Goal: Information Seeking & Learning: Learn about a topic

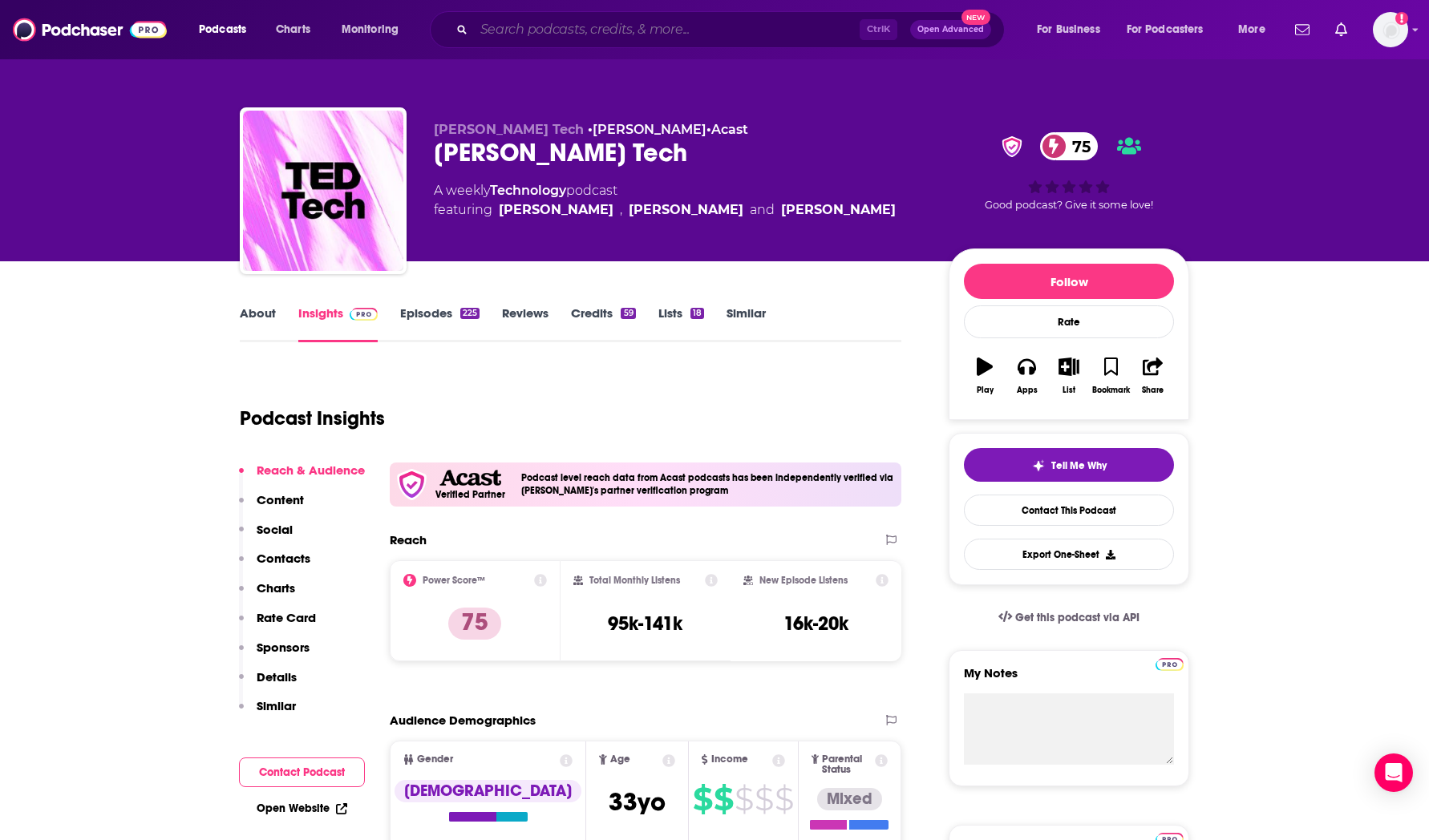
click at [559, 32] on input "Search podcasts, credits, & more..." at bounding box center [667, 30] width 386 height 25
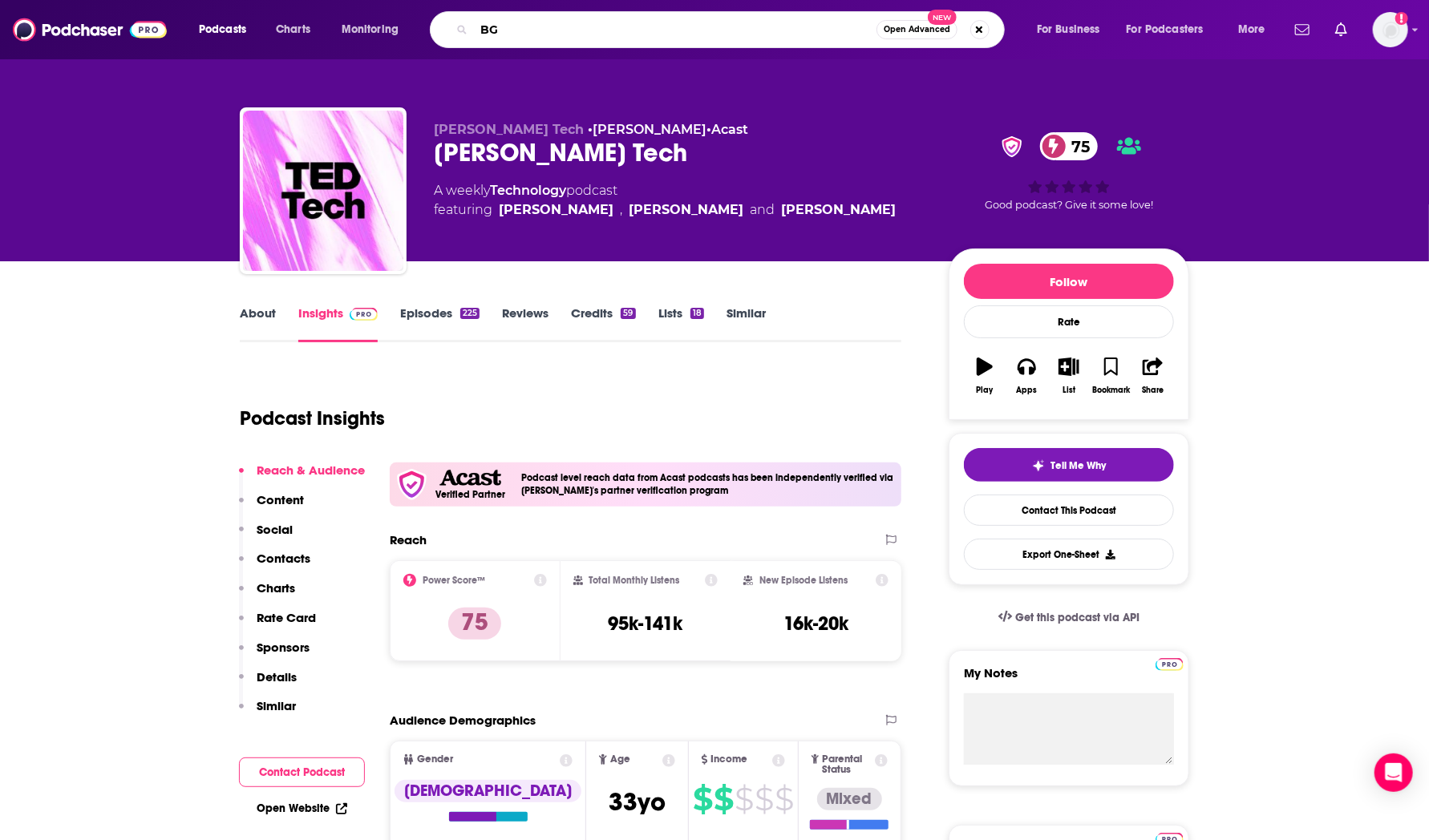
type input "BG2"
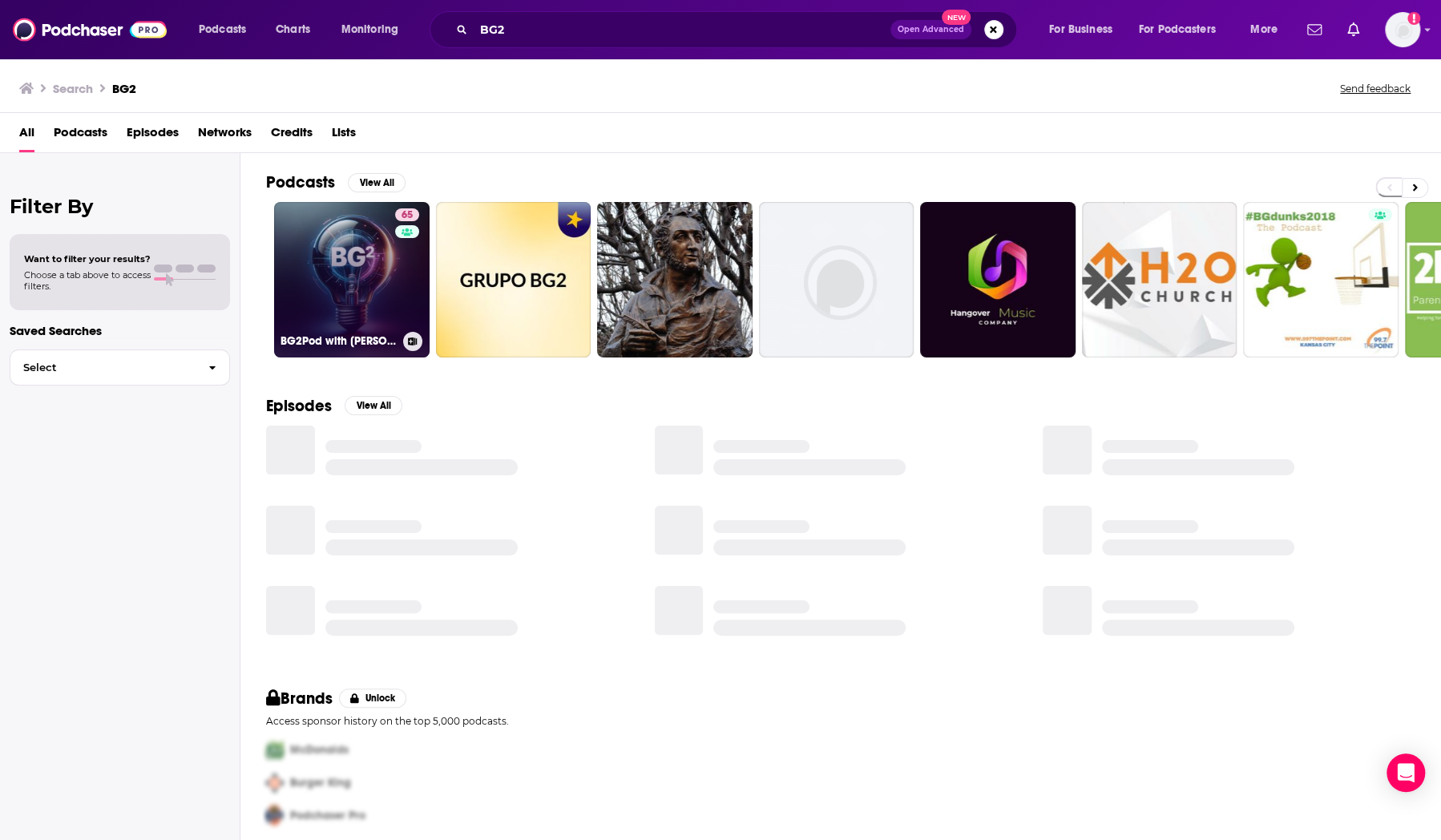
click at [331, 279] on link "65 BG2Pod with [PERSON_NAME] and [PERSON_NAME]" at bounding box center [352, 280] width 156 height 156
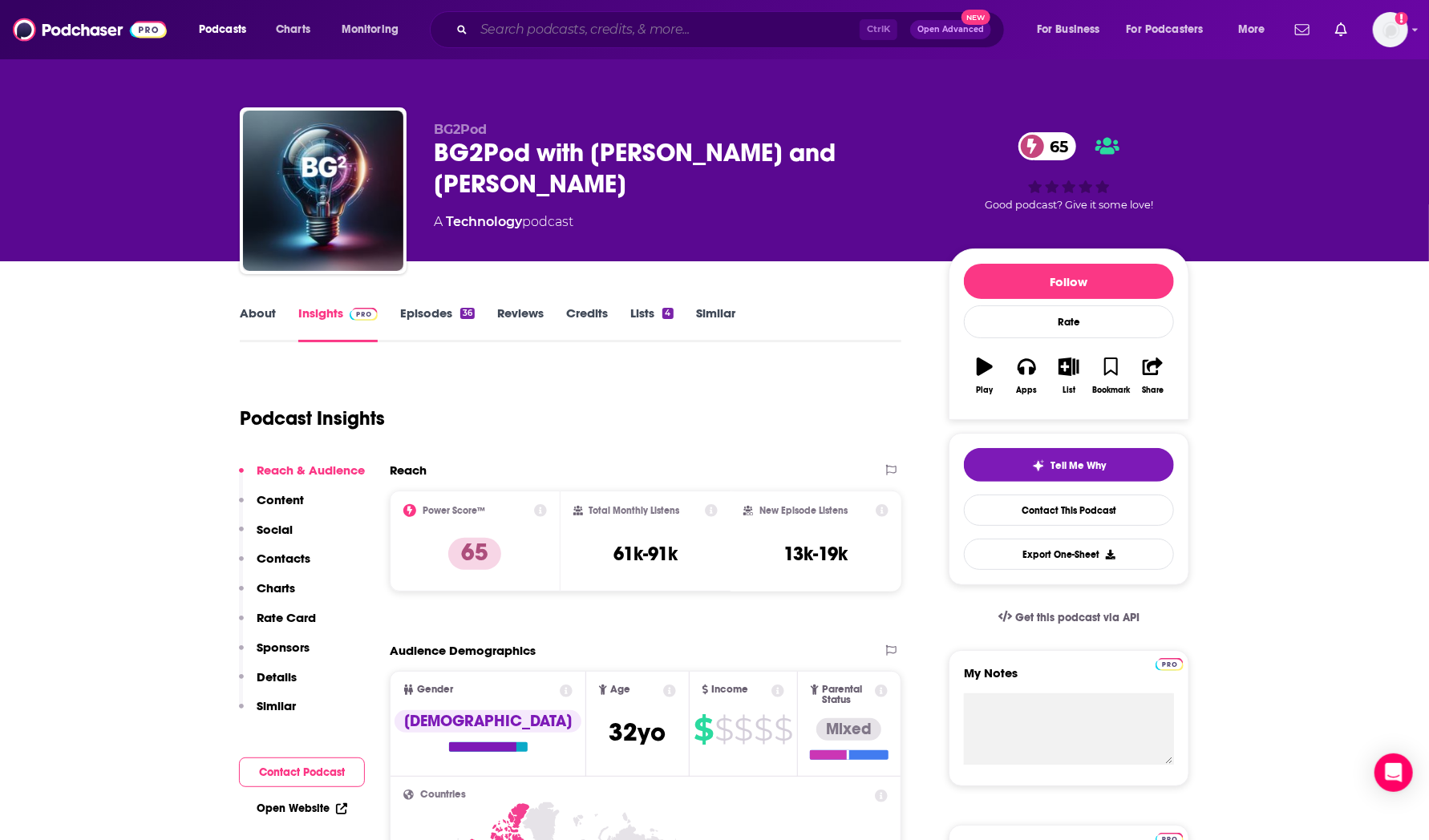
click at [550, 27] on input "Search podcasts, credits, & more..." at bounding box center [667, 30] width 386 height 25
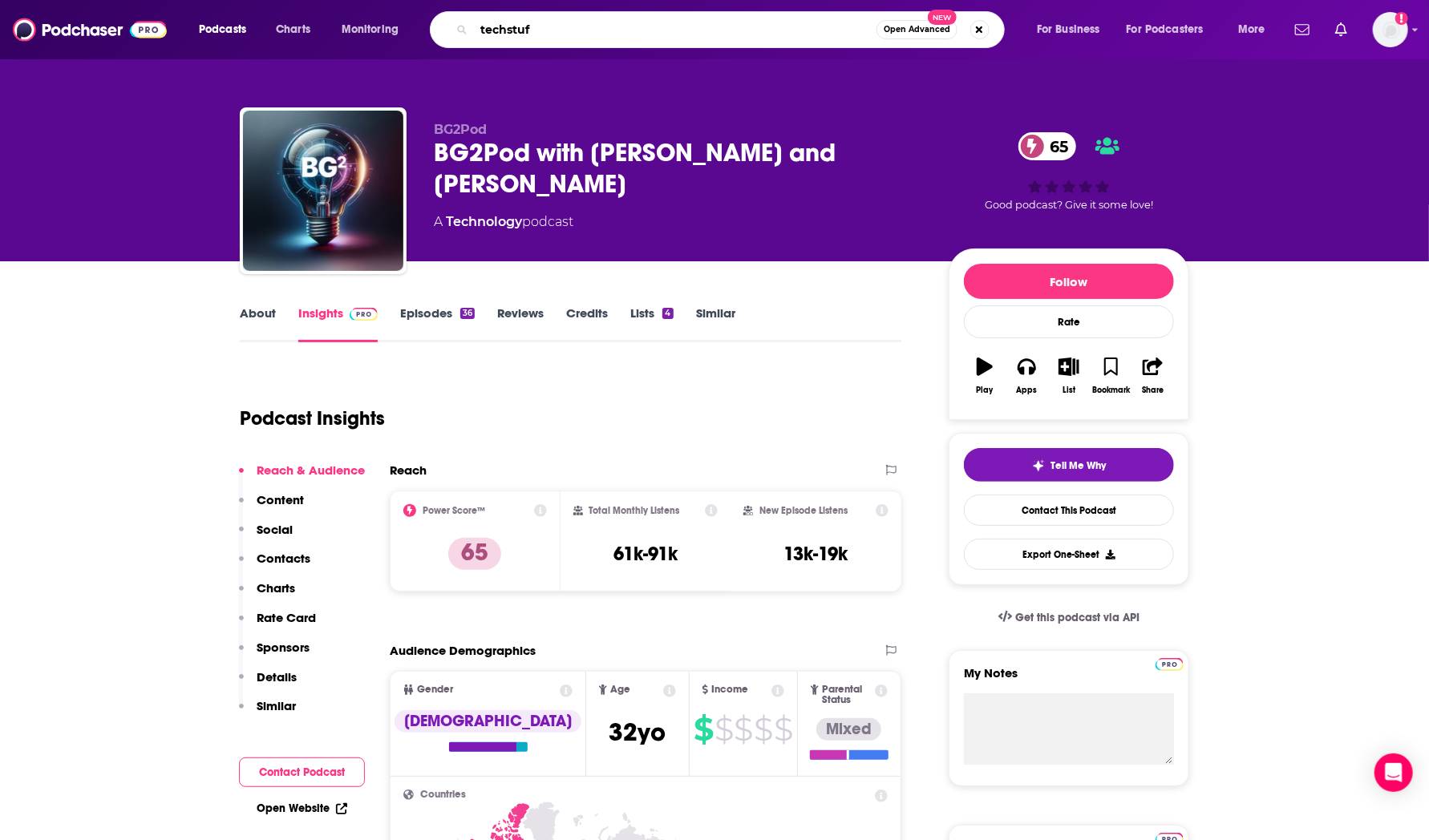
type input "techstuff"
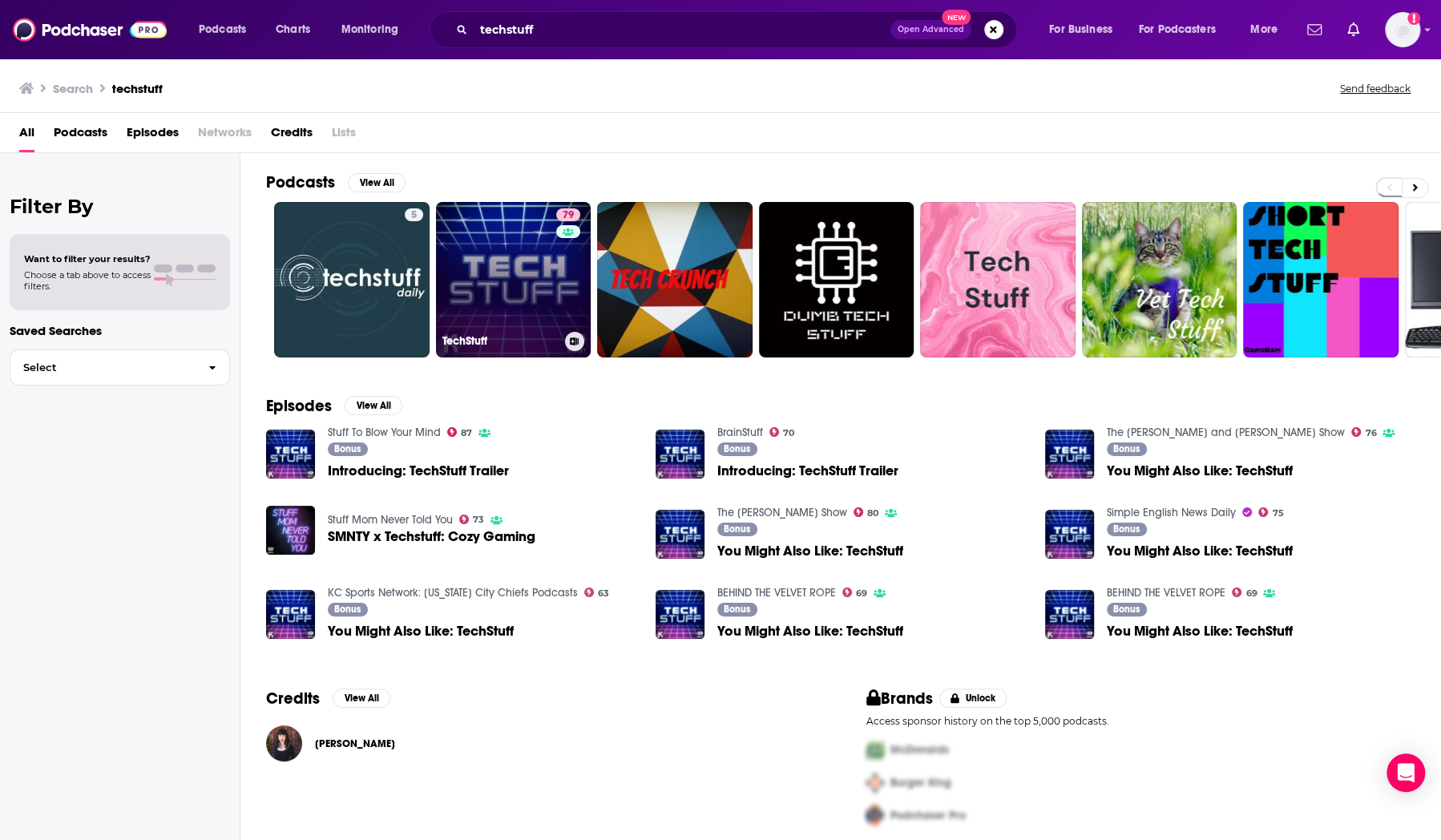
click at [491, 262] on link "79 TechStuff" at bounding box center [514, 280] width 156 height 156
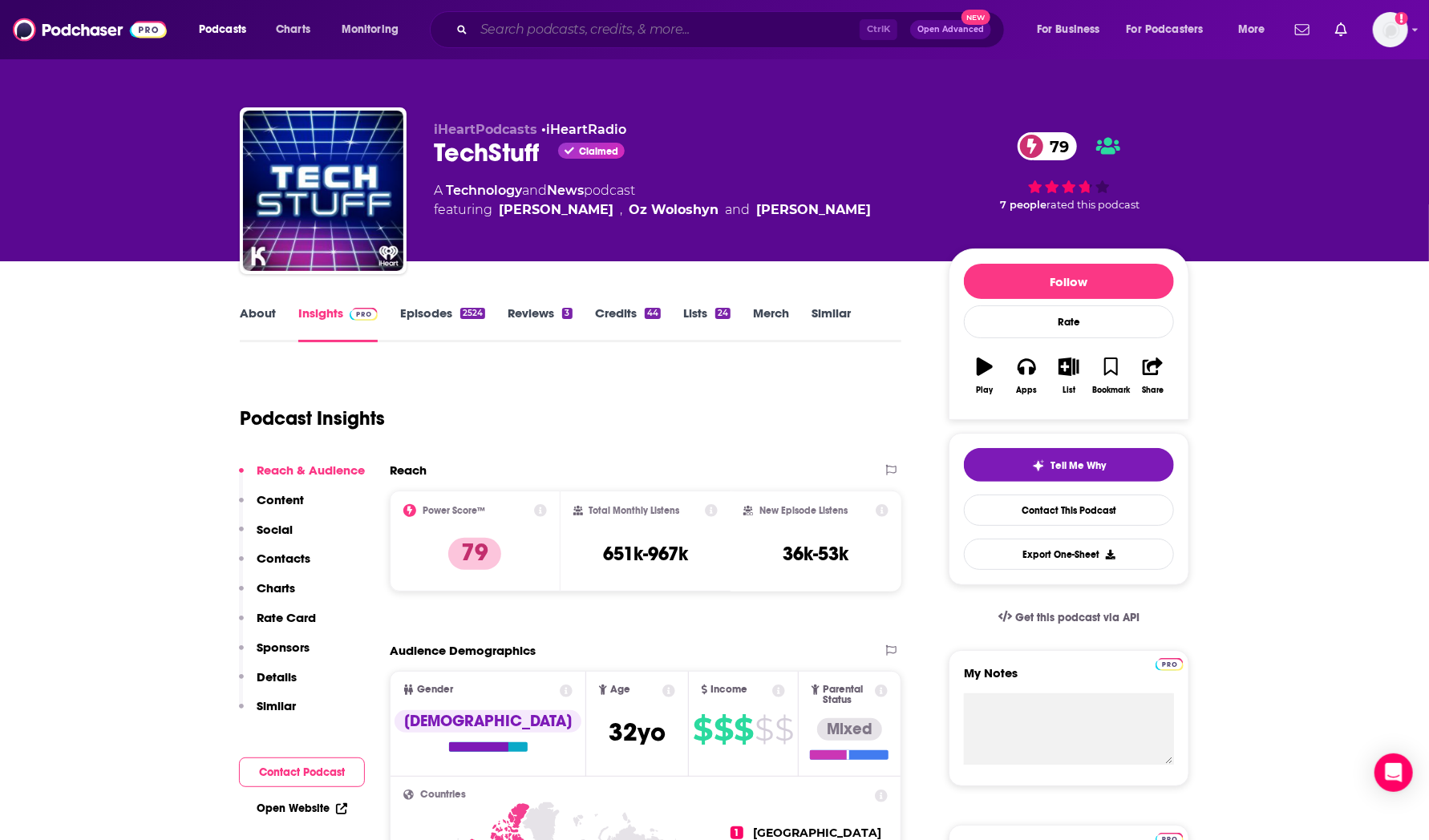
click at [616, 26] on input "Search podcasts, credits, & more..." at bounding box center [667, 30] width 386 height 25
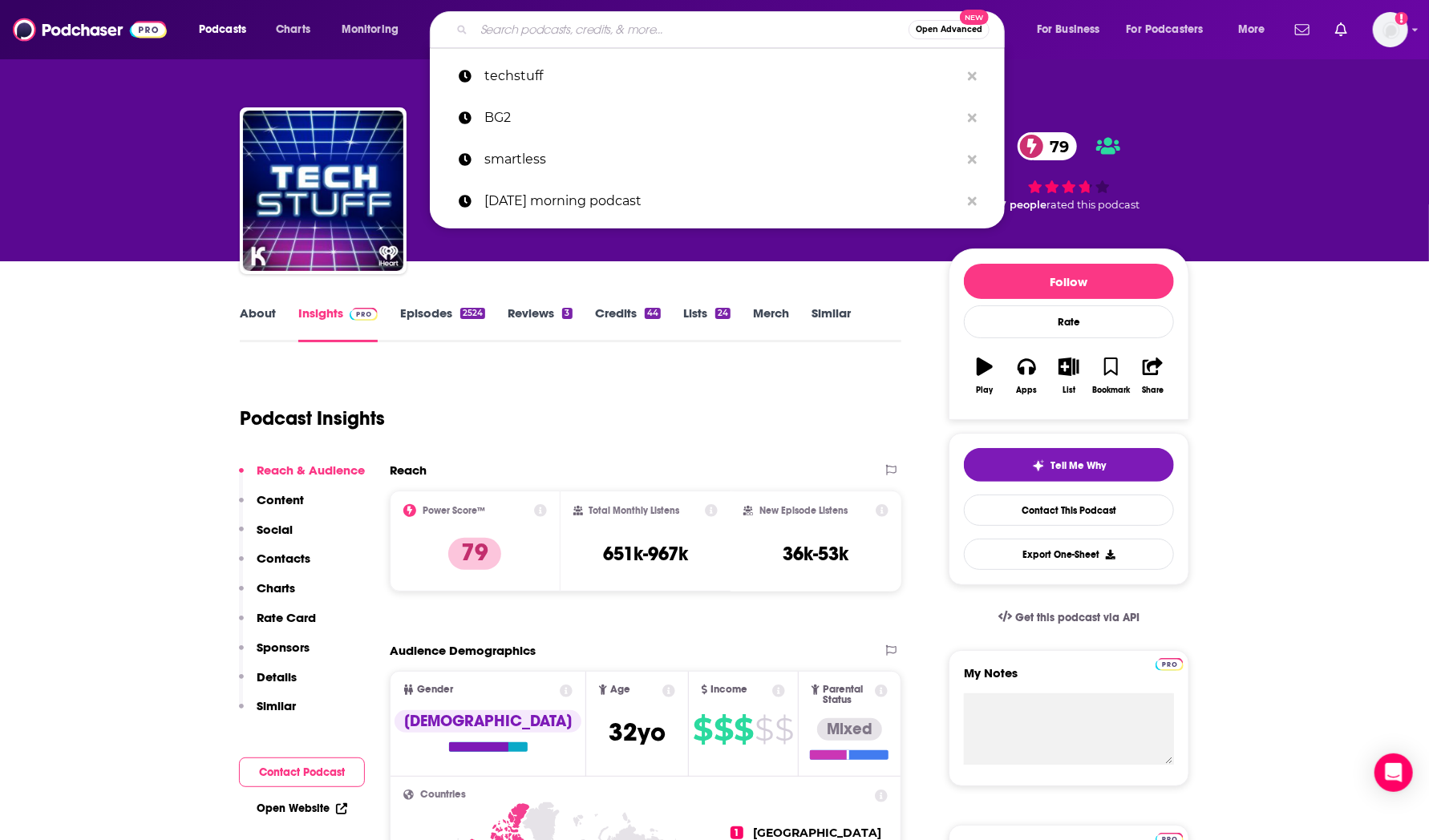
paste input "The Level Up Podcast w/ [PERSON_NAME]"
type input "The Level Up Podcast w/ [PERSON_NAME]"
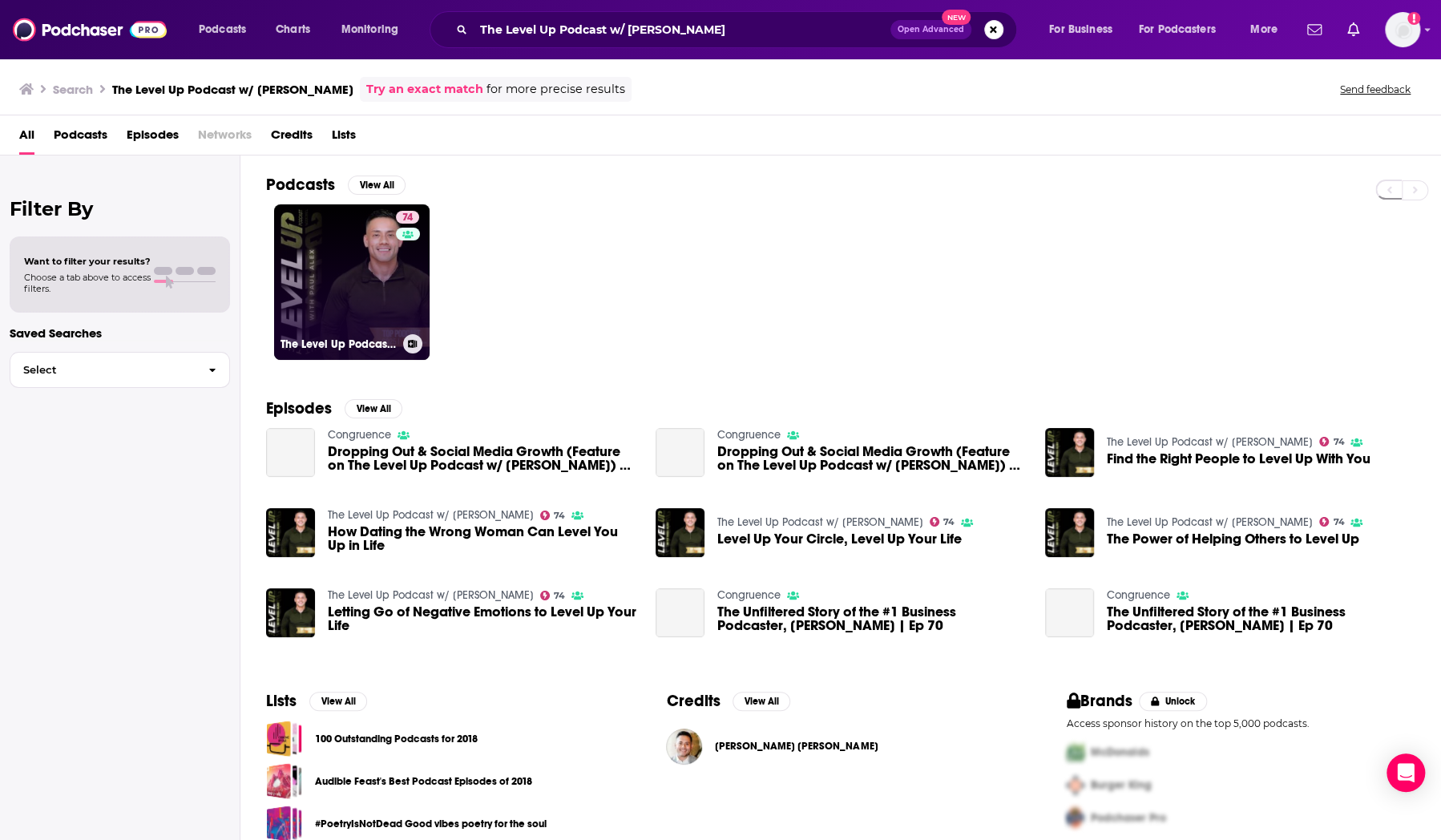
click at [339, 263] on link "74 The Level Up Podcast w/ [PERSON_NAME]" at bounding box center [352, 282] width 156 height 156
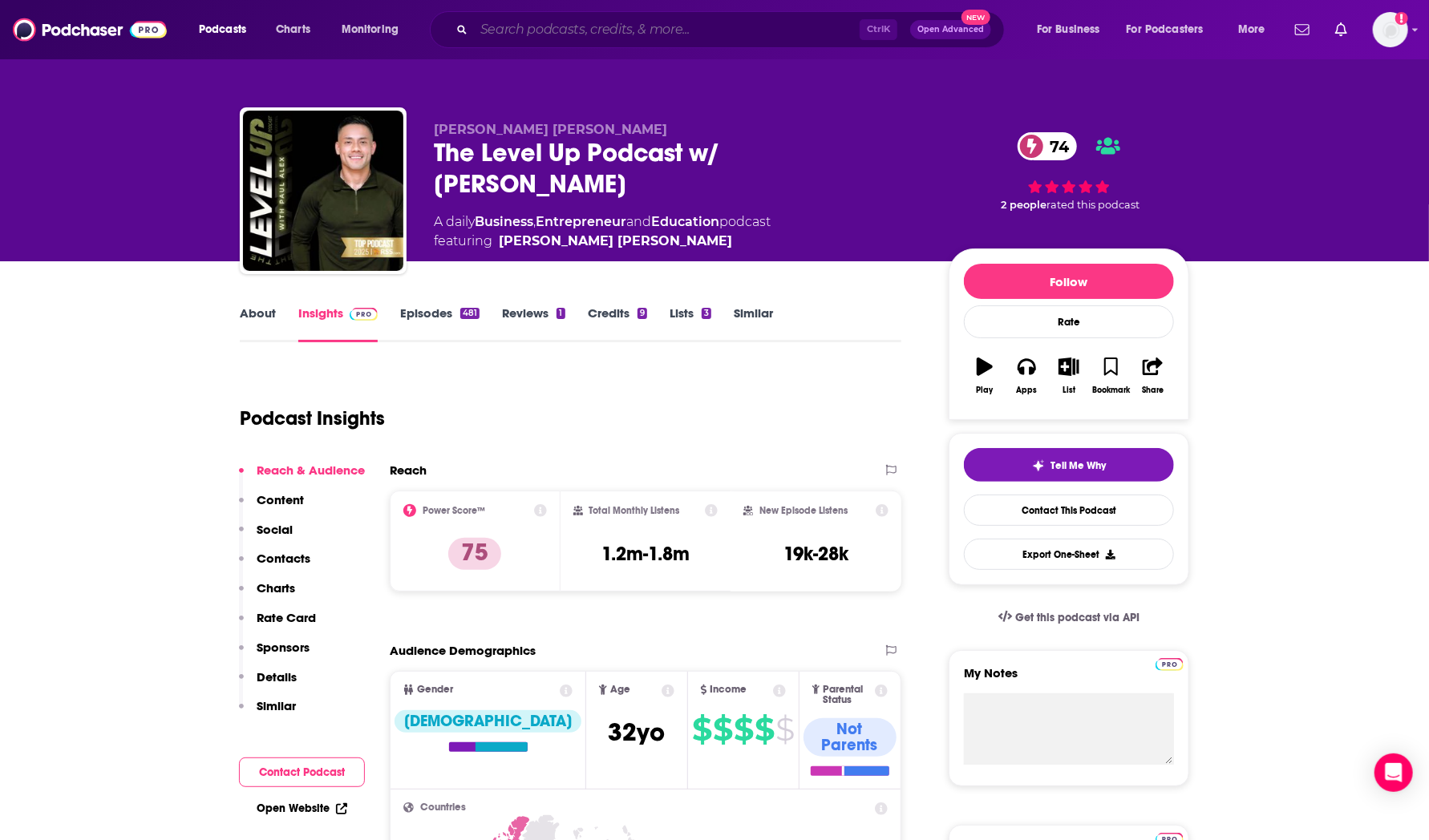
click at [516, 36] on input "Search podcasts, credits, & more..." at bounding box center [667, 30] width 386 height 25
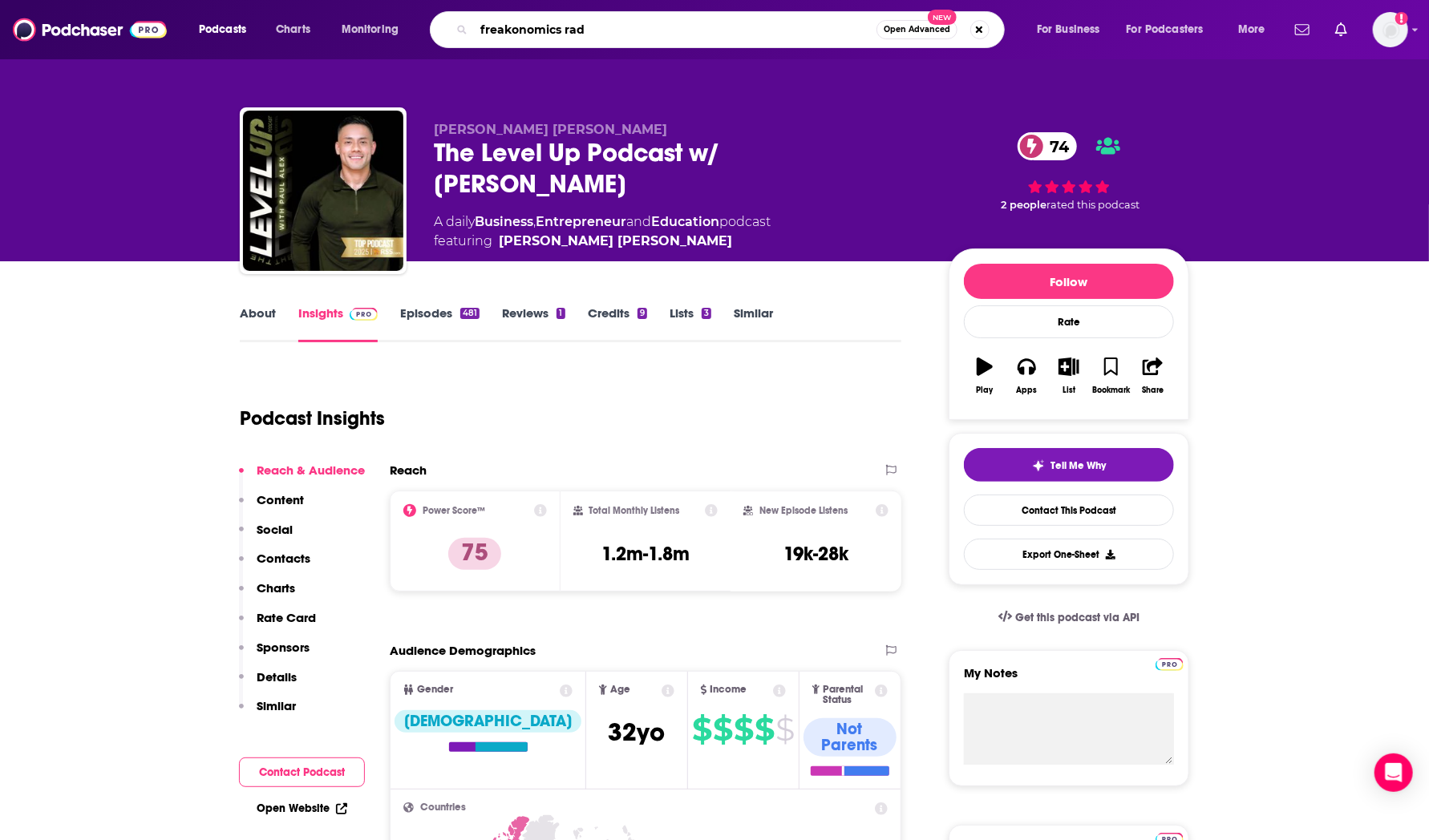
type input "freakonomics radi"
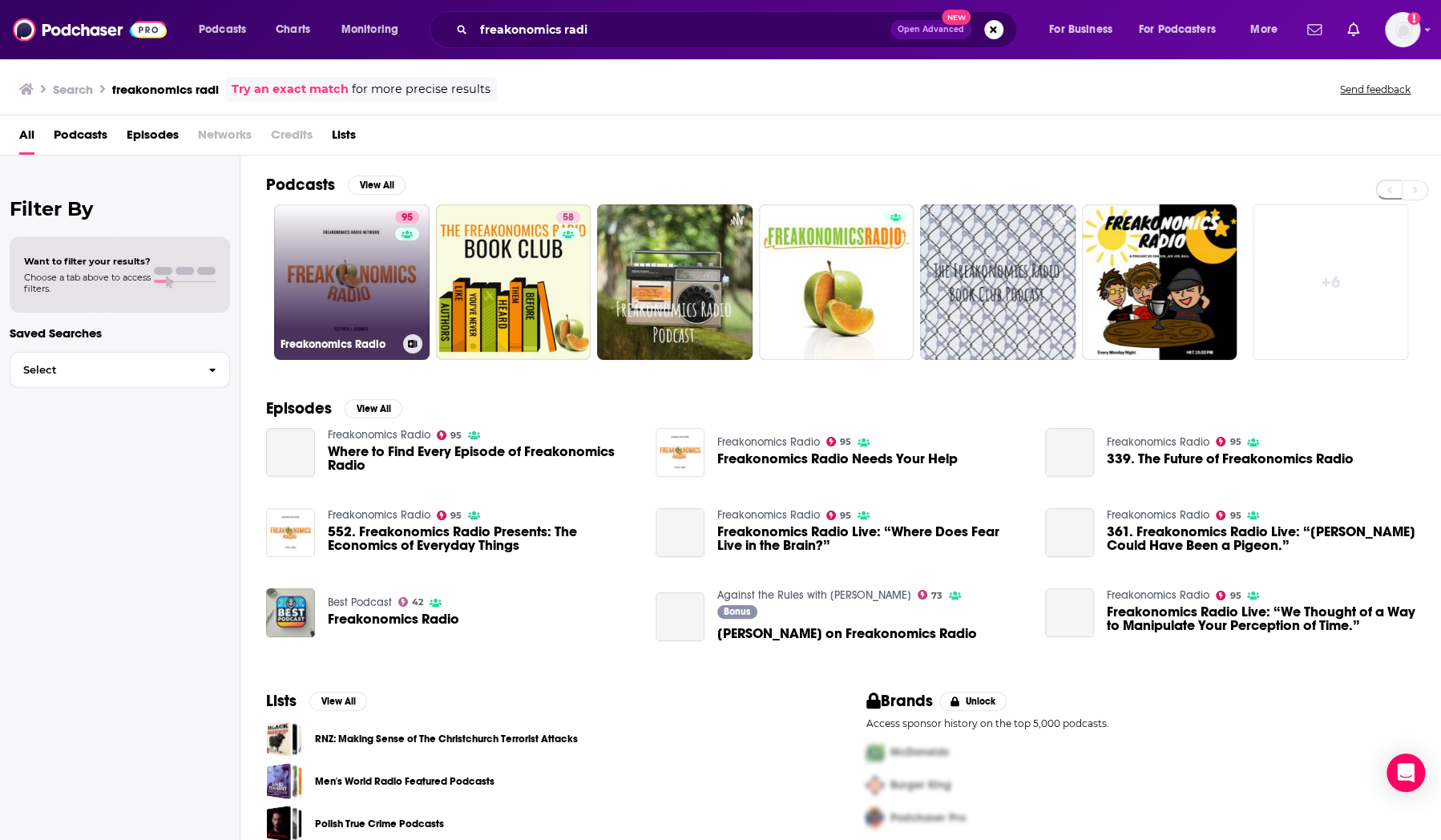
click at [379, 304] on link "95 Freakonomics Radio" at bounding box center [352, 282] width 156 height 156
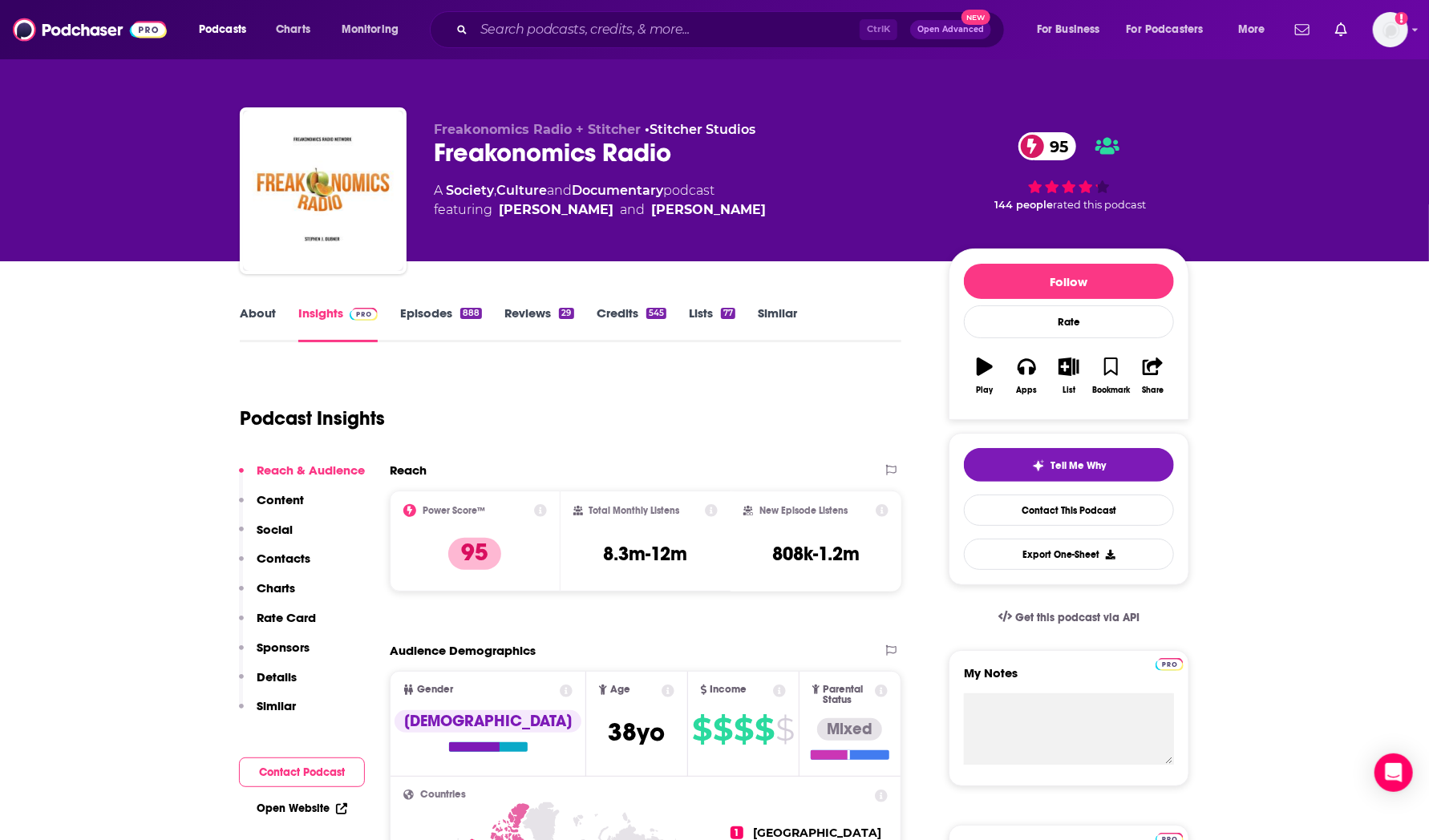
scroll to position [56, 0]
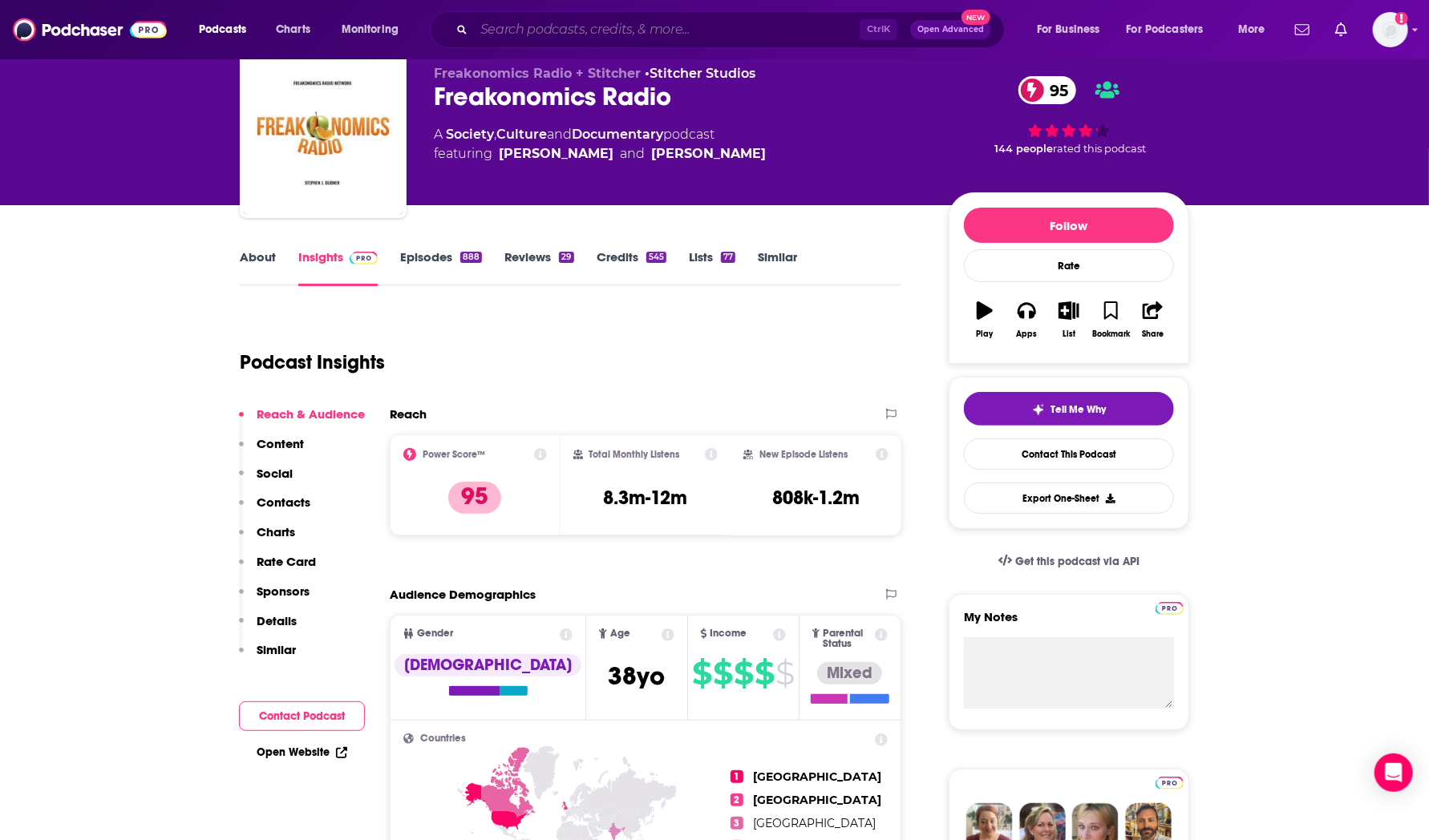
click at [522, 25] on input "Search podcasts, credits, & more..." at bounding box center [667, 30] width 386 height 25
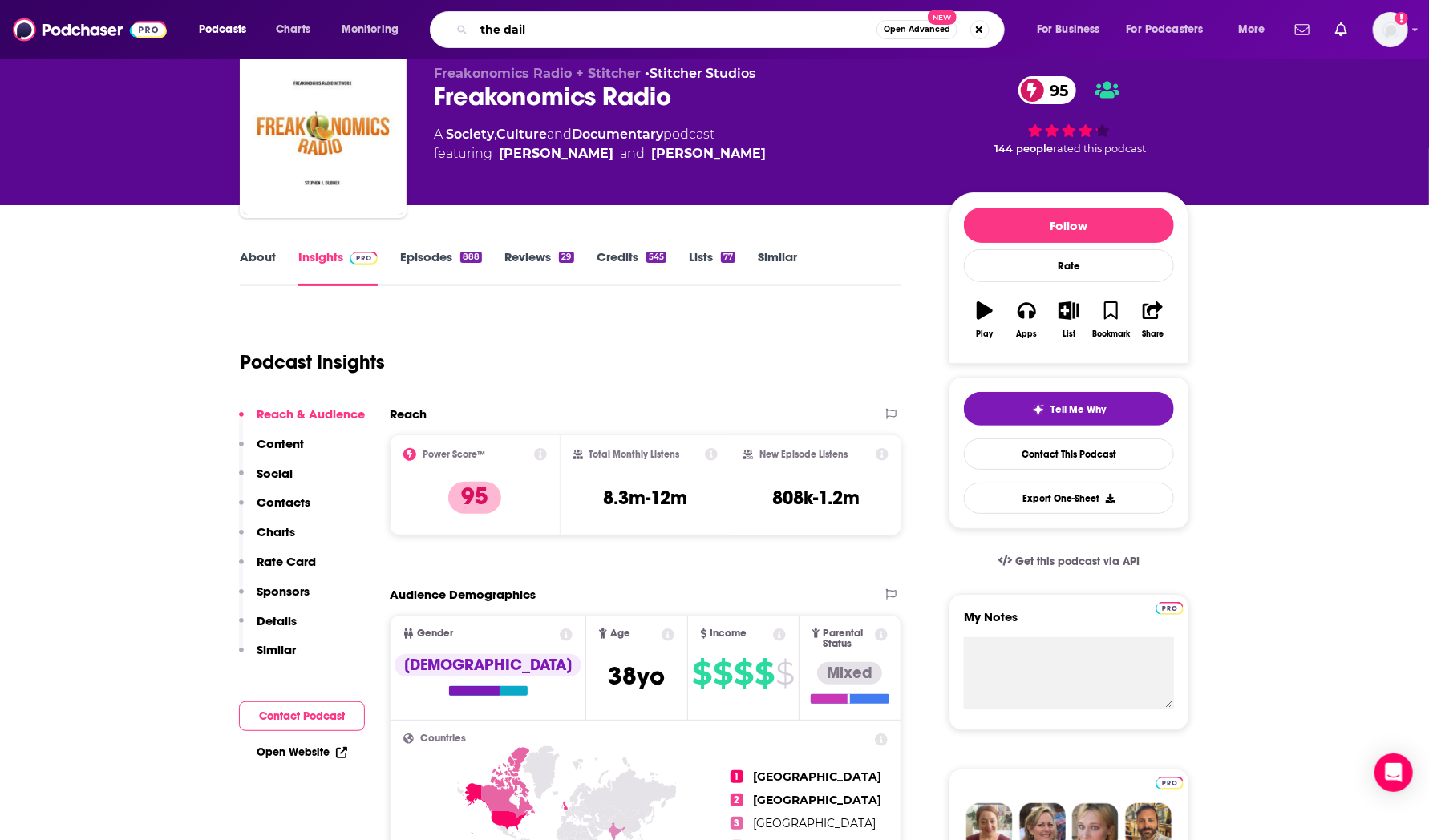
type input "the daily"
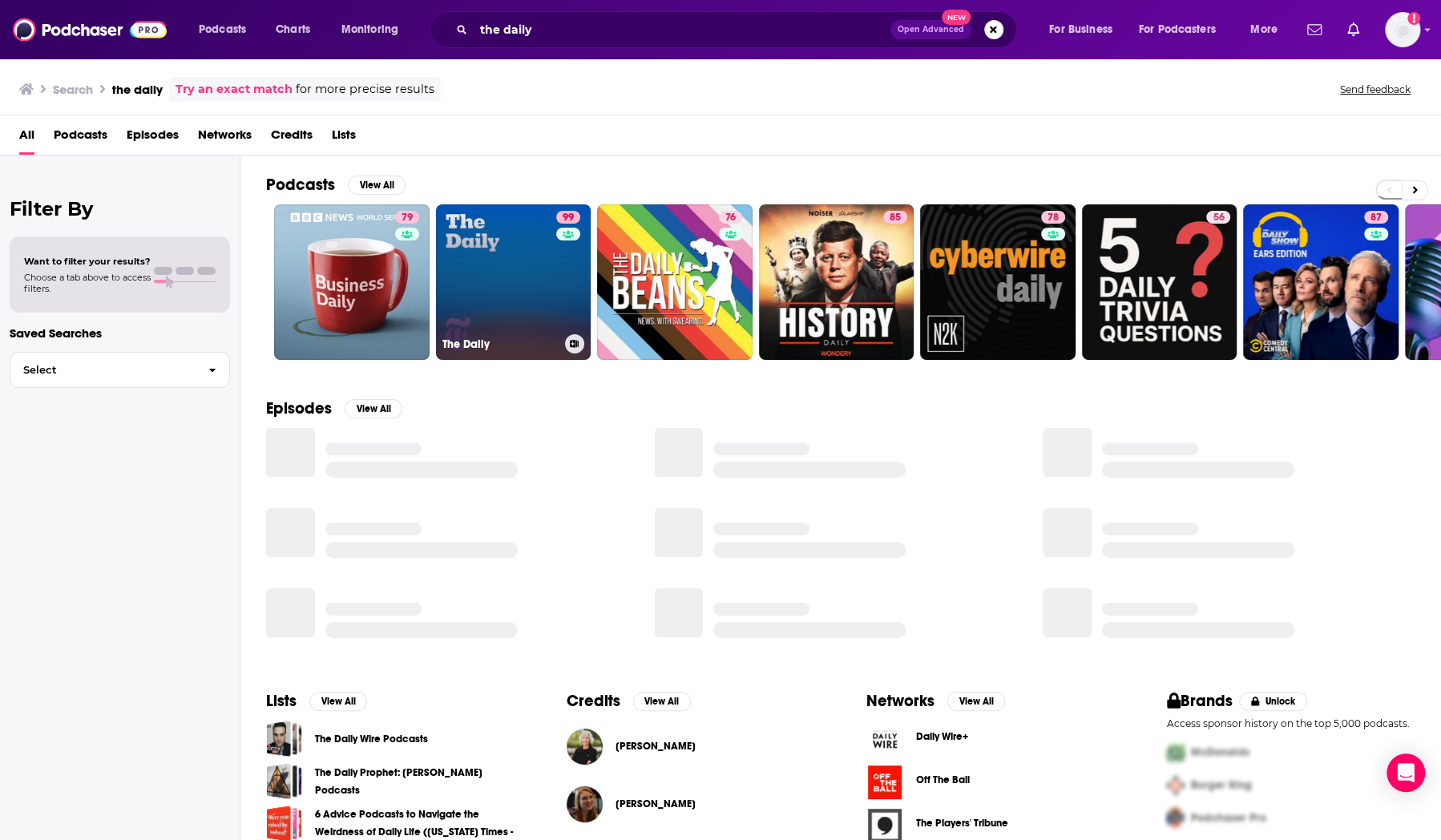
click at [510, 295] on link "99 The Daily" at bounding box center [514, 282] width 156 height 156
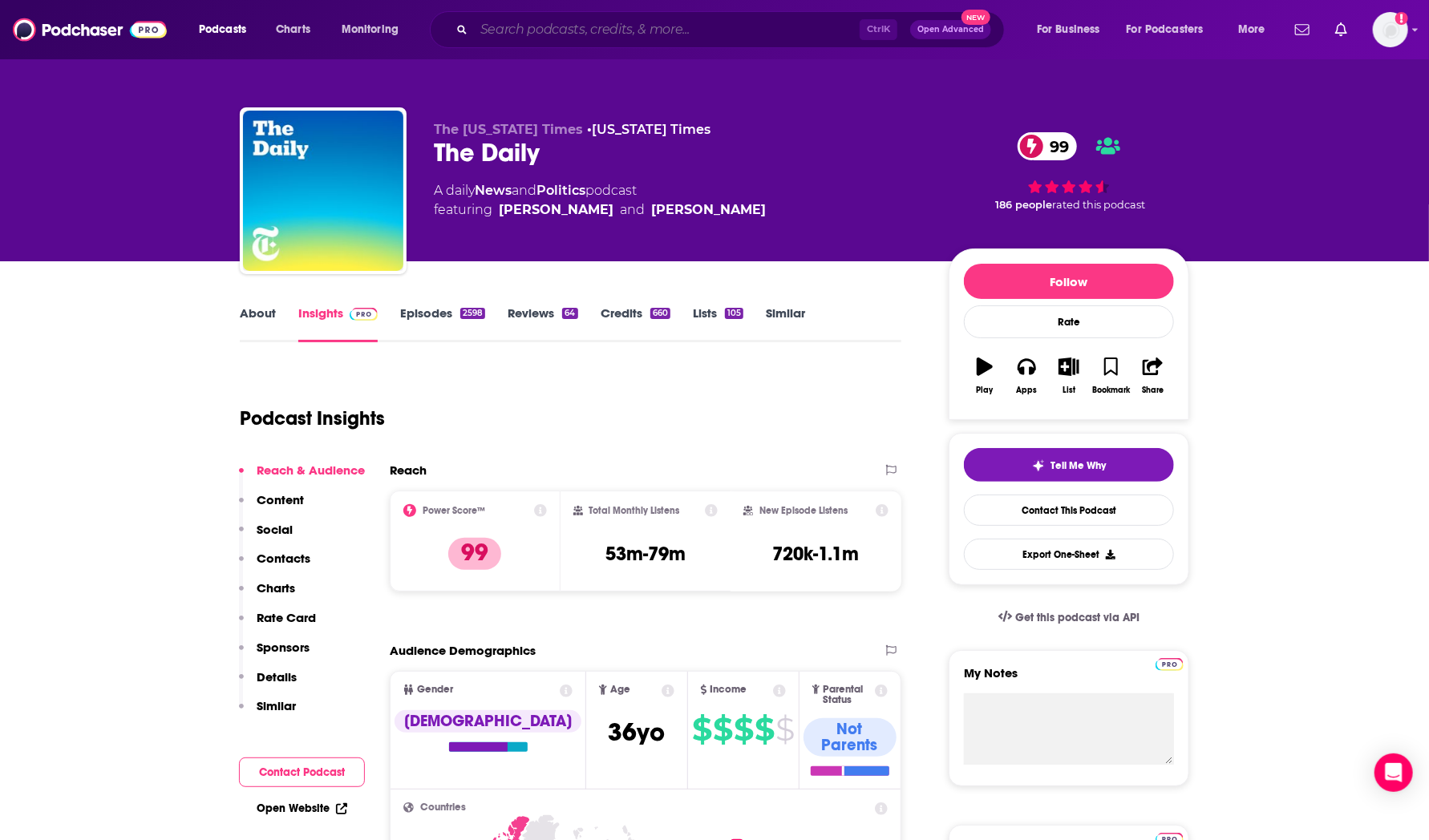
click at [556, 32] on input "Search podcasts, credits, & more..." at bounding box center [667, 30] width 386 height 25
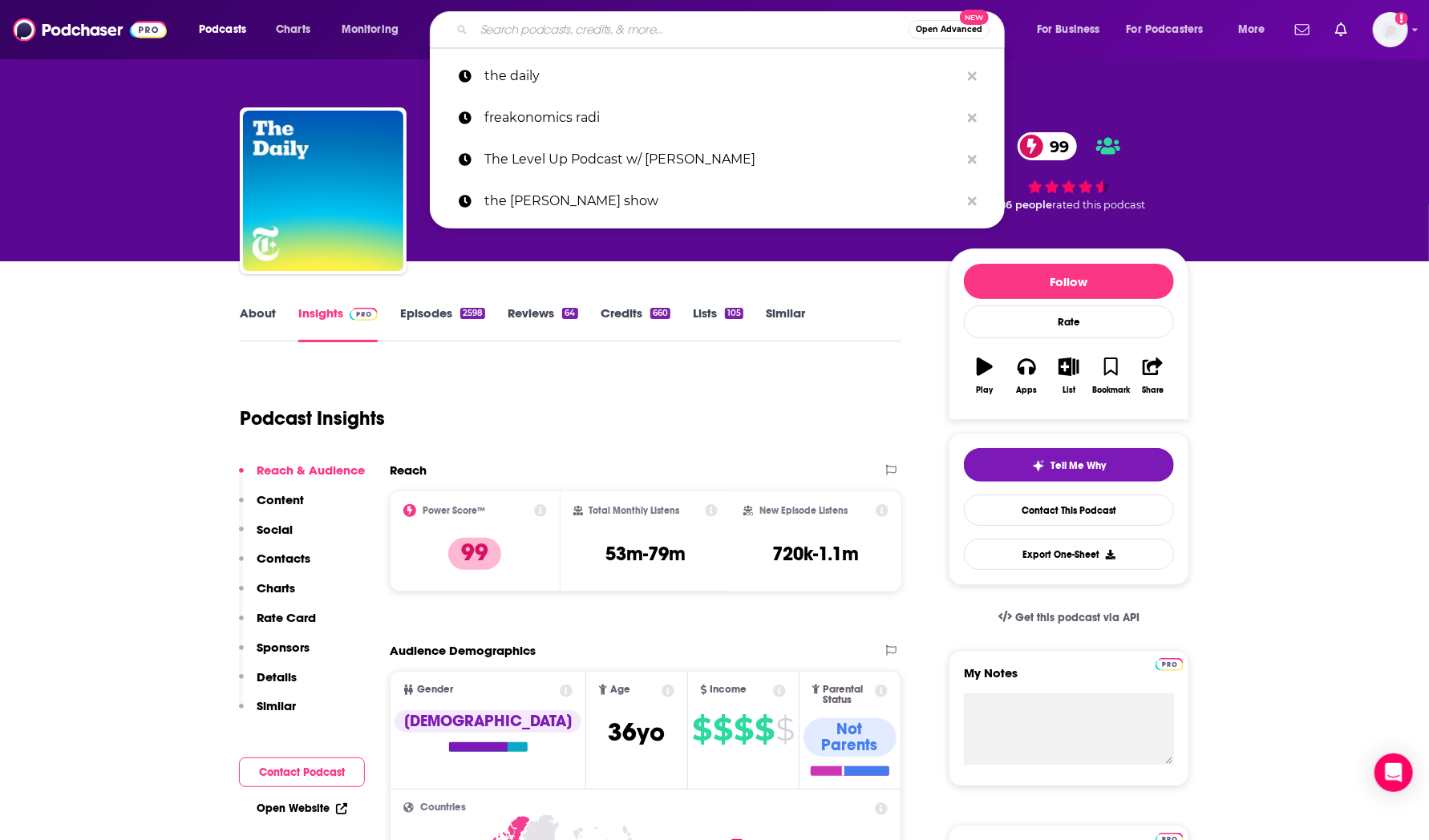
type input "o"
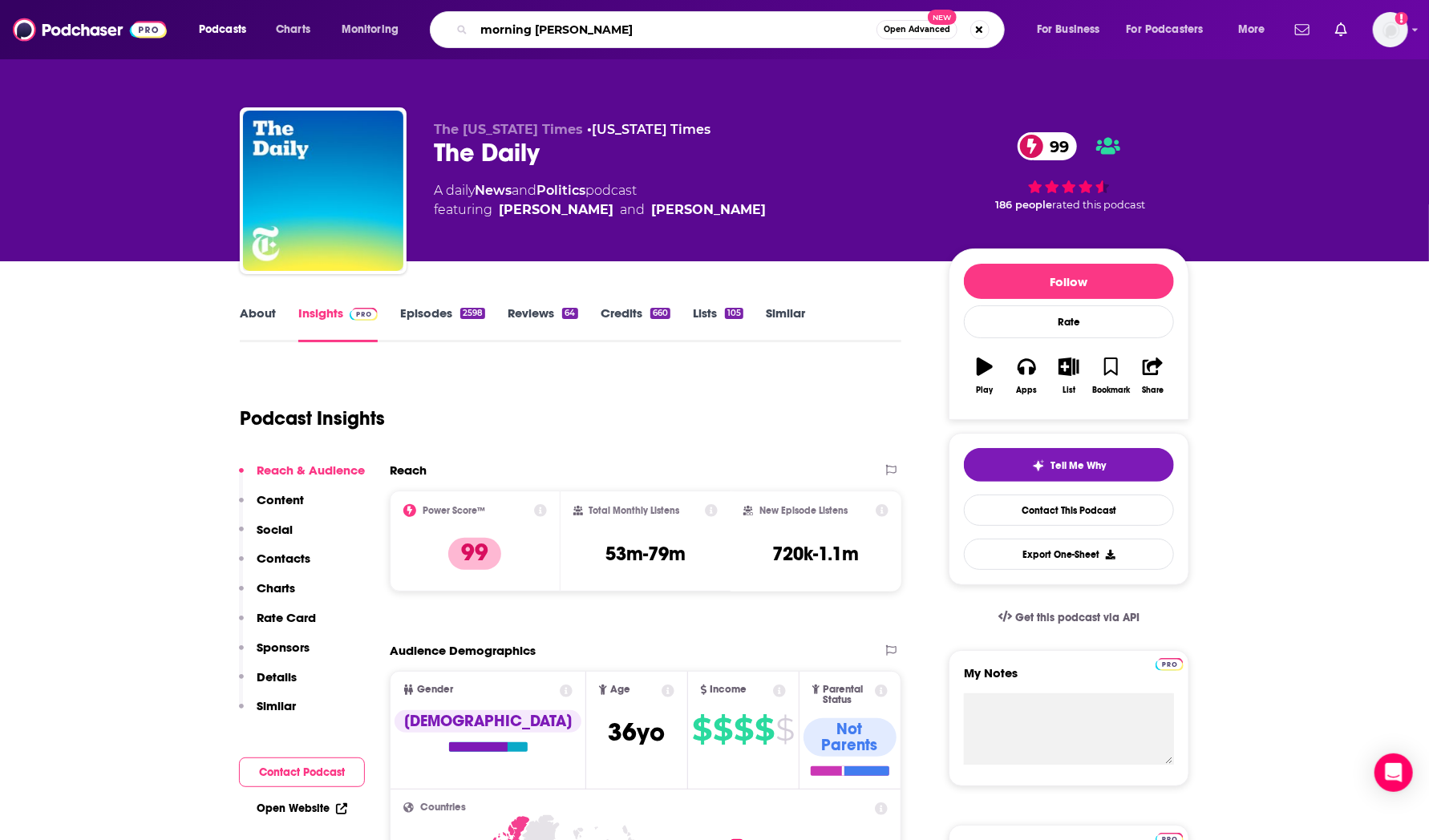
type input "morning brew daily"
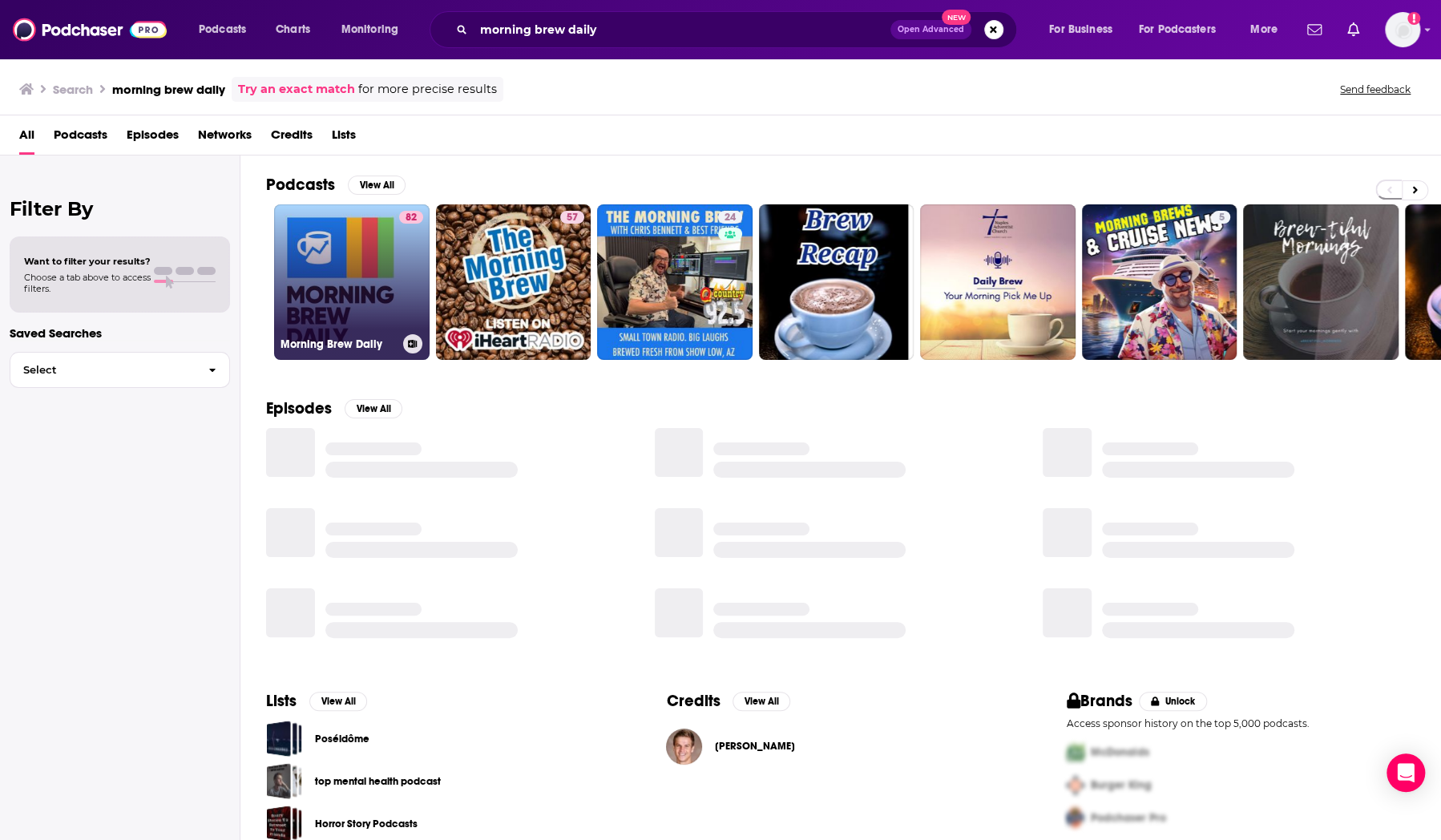
click at [364, 260] on link "82 Morning Brew Daily" at bounding box center [352, 282] width 156 height 156
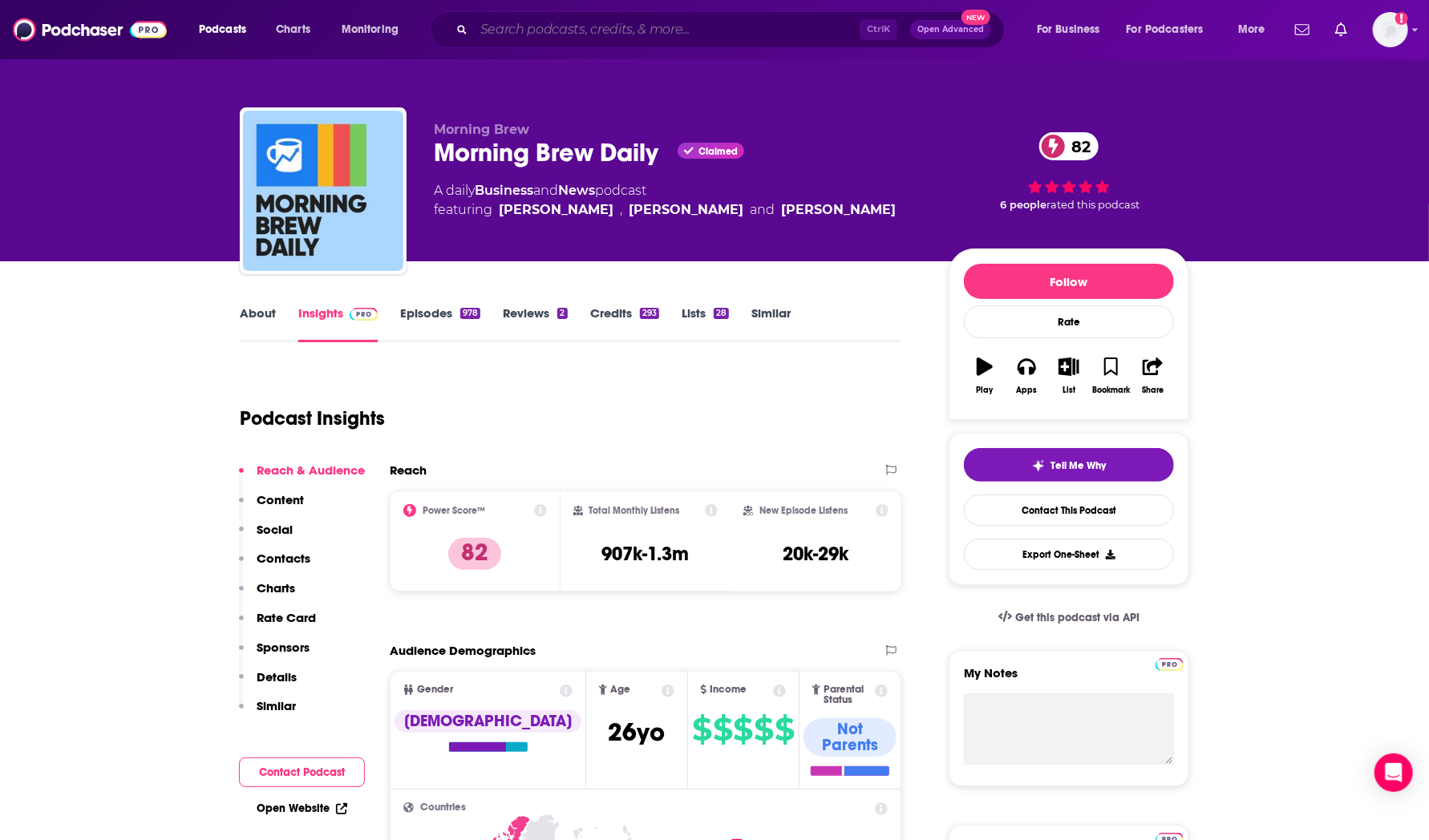
click at [527, 32] on input "Search podcasts, credits, & more..." at bounding box center [667, 30] width 386 height 25
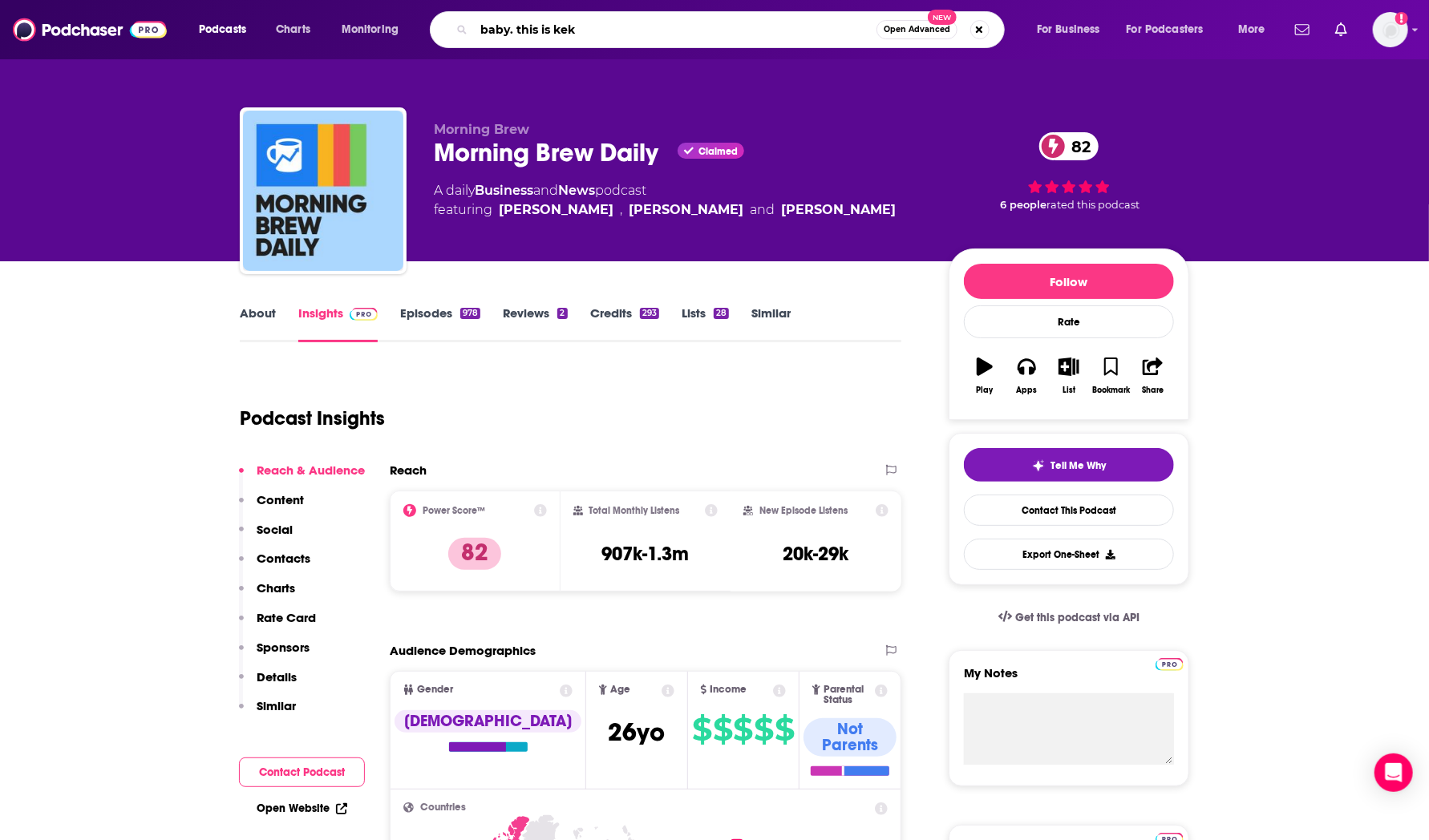
type input "baby. this is keke"
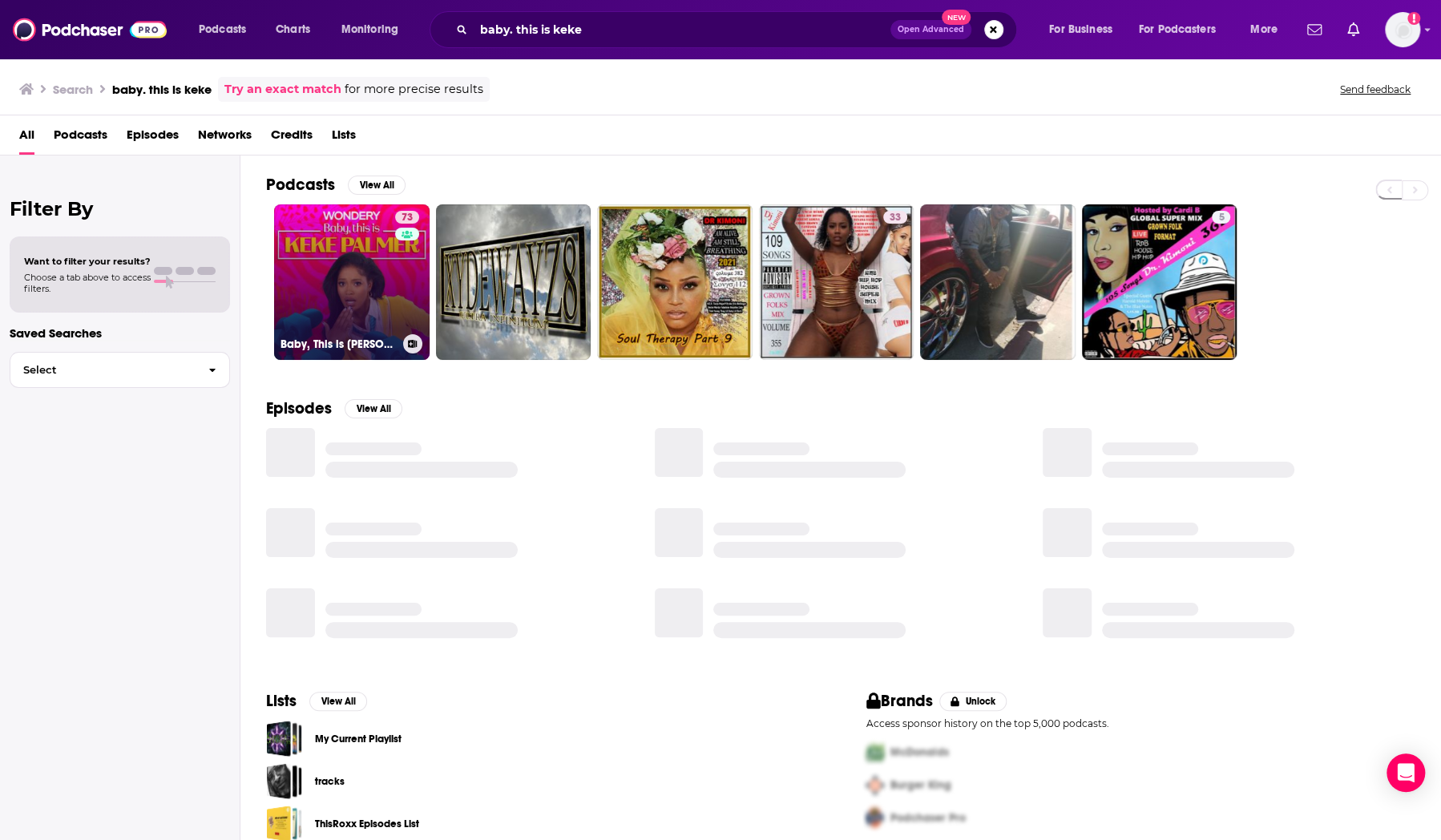
click at [329, 272] on link "73 Baby, This is [PERSON_NAME]" at bounding box center [352, 282] width 156 height 156
